Goal: Information Seeking & Learning: Compare options

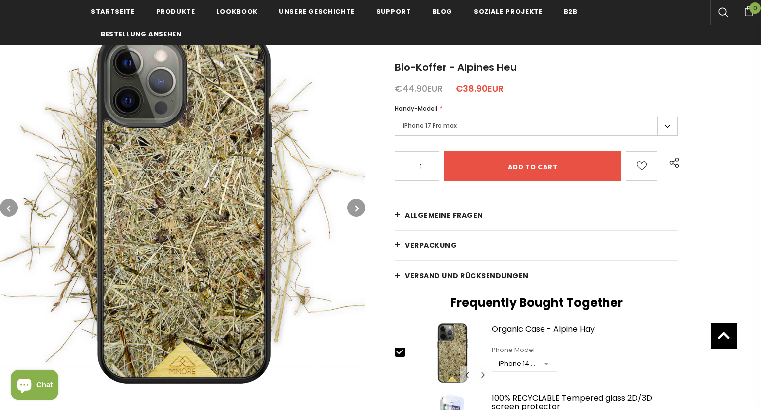
scroll to position [120, 0]
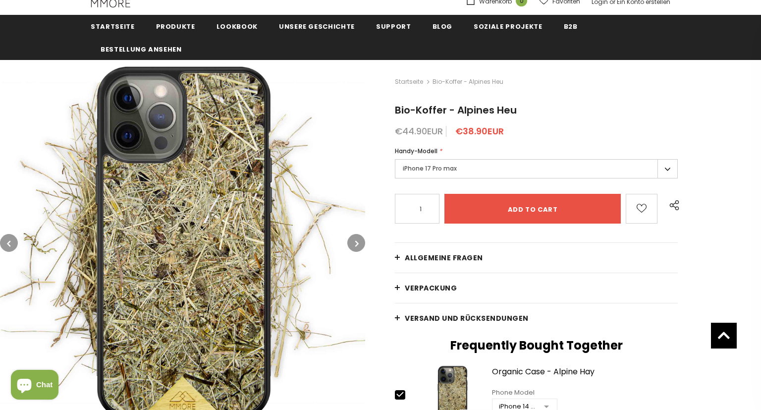
click at [667, 169] on label "iPhone 17 Pro max" at bounding box center [536, 168] width 283 height 19
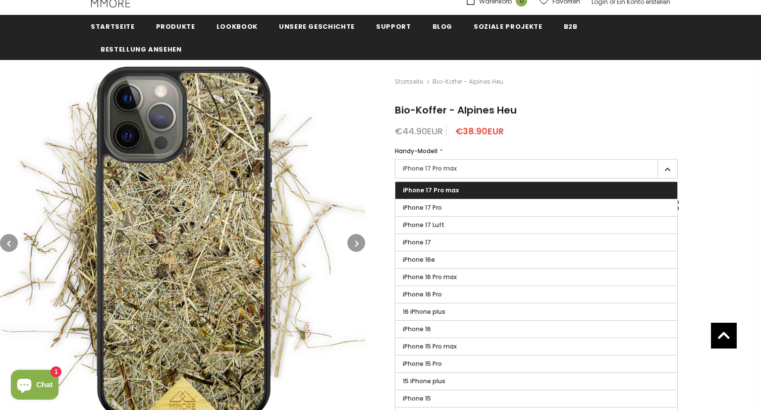
click at [667, 169] on label "iPhone 17 Pro max" at bounding box center [536, 168] width 283 height 19
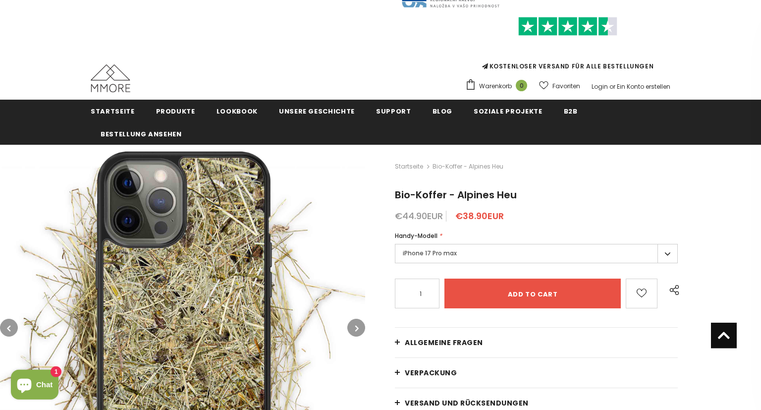
scroll to position [15, 0]
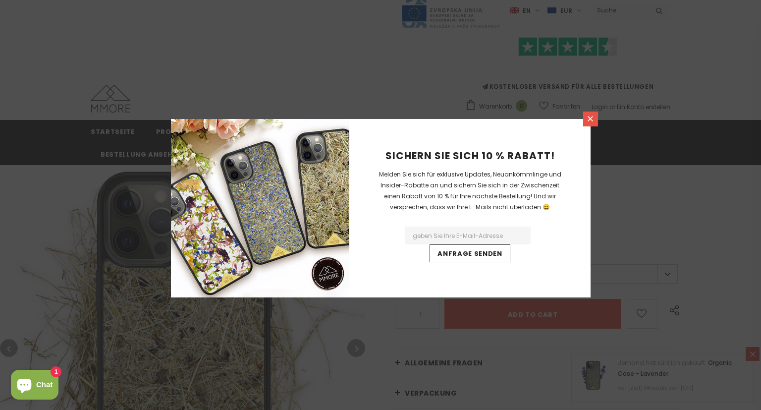
click at [589, 118] on icon at bounding box center [590, 119] width 8 height 8
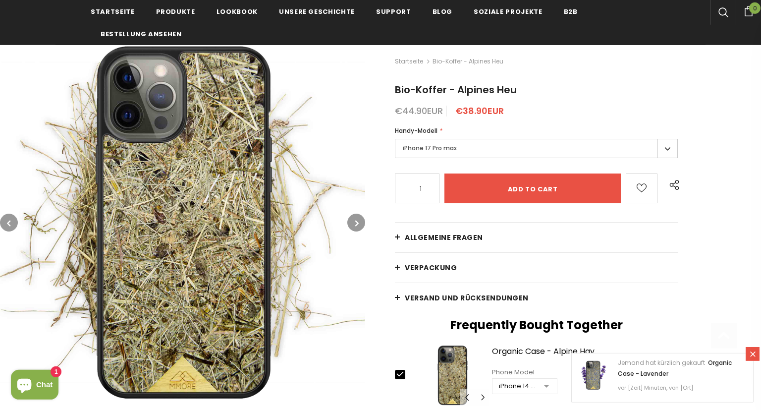
scroll to position [172, 0]
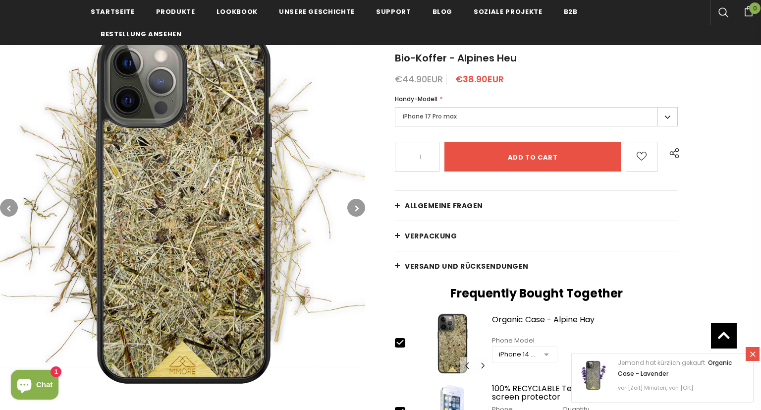
click at [669, 121] on label "iPhone 17 Pro max" at bounding box center [536, 116] width 283 height 19
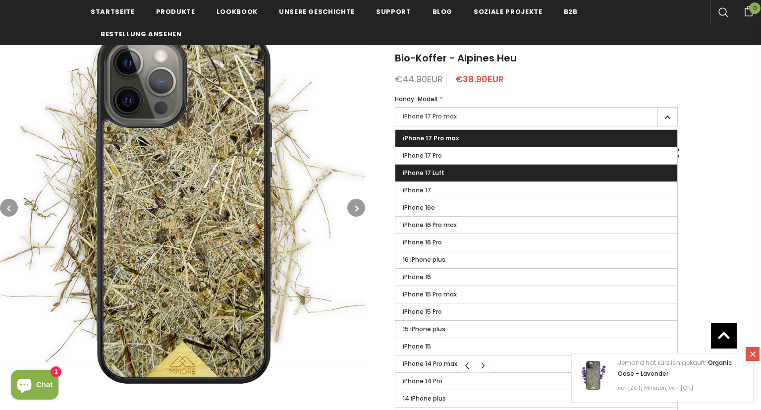
click at [622, 177] on label "iPhone 17 Luft" at bounding box center [537, 173] width 282 height 17
click at [0, 0] on input "iPhone 17 Luft" at bounding box center [0, 0] width 0 height 0
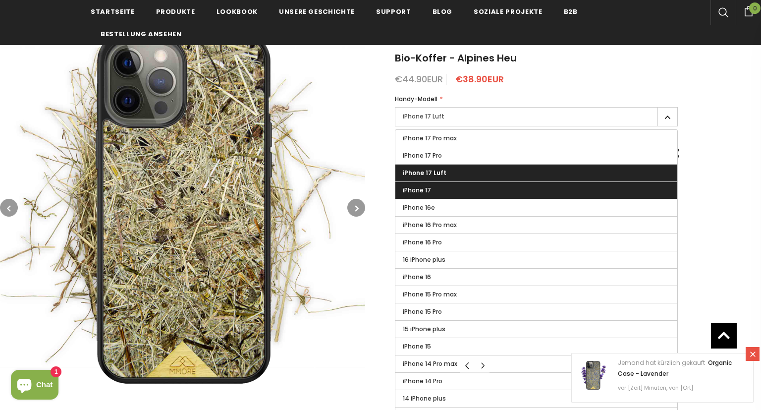
click at [620, 195] on label "iPhone 17" at bounding box center [537, 190] width 282 height 17
click at [0, 0] on input "iPhone 17" at bounding box center [0, 0] width 0 height 0
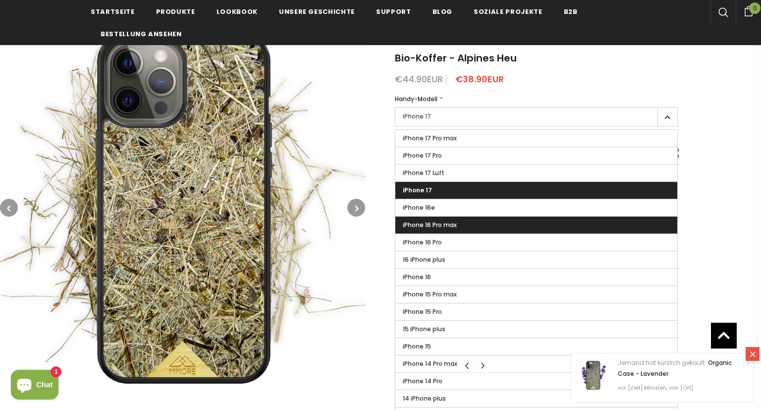
click at [615, 221] on label "iPhone 16 Pro max" at bounding box center [537, 225] width 282 height 17
click at [0, 0] on input "iPhone 16 Pro max" at bounding box center [0, 0] width 0 height 0
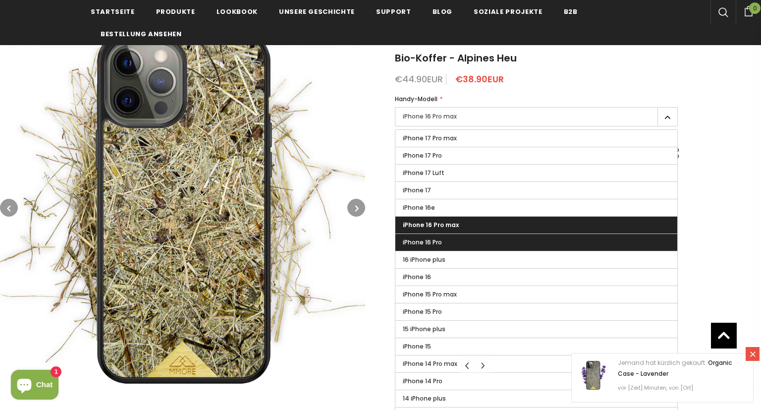
click at [614, 245] on label "iPhone 16 Pro" at bounding box center [537, 242] width 282 height 17
click at [0, 0] on input "iPhone 16 Pro" at bounding box center [0, 0] width 0 height 0
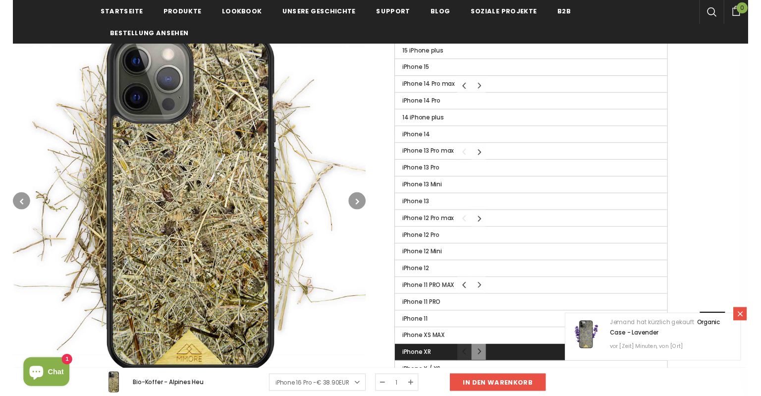
scroll to position [434, 0]
